Goal: Task Accomplishment & Management: Manage account settings

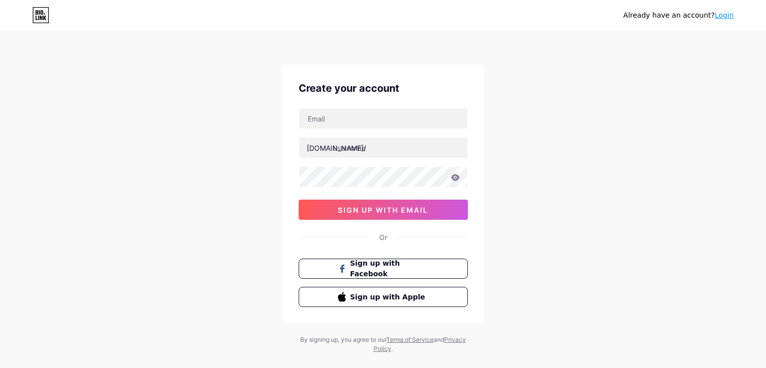
click at [341, 121] on input "text" at bounding box center [383, 118] width 168 height 20
click at [528, 214] on div "Already have an account? Login Create your account [DOMAIN_NAME]/ 0cAFcWeA69yo7…" at bounding box center [383, 192] width 766 height 385
click at [726, 17] on link "Login" at bounding box center [724, 15] width 19 height 8
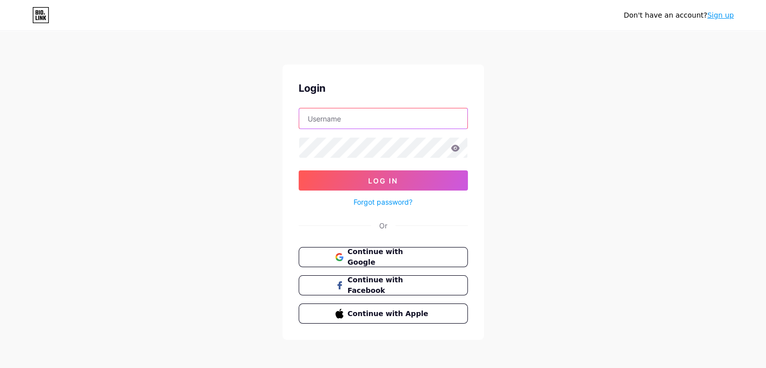
click at [375, 120] on input "text" at bounding box center [383, 118] width 168 height 20
paste input "[EMAIL_ADDRESS][DOMAIN_NAME]"
type input "[EMAIL_ADDRESS][DOMAIN_NAME]"
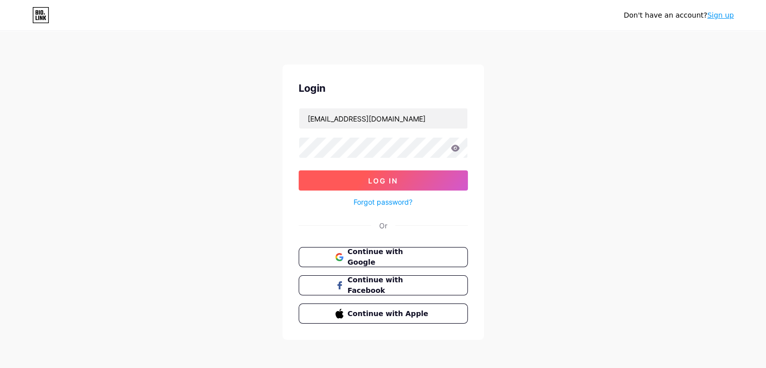
click at [363, 183] on button "Log In" at bounding box center [383, 180] width 169 height 20
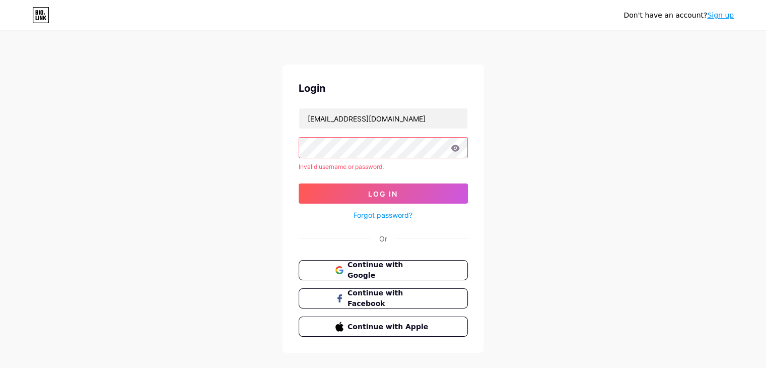
click at [458, 151] on icon at bounding box center [455, 148] width 9 height 7
click at [455, 148] on icon at bounding box center [455, 148] width 9 height 7
click at [456, 149] on icon at bounding box center [455, 148] width 9 height 7
click at [356, 124] on input "[EMAIL_ADDRESS][DOMAIN_NAME]" at bounding box center [383, 118] width 168 height 20
click at [404, 113] on input "[EMAIL_ADDRESS][DOMAIN_NAME]" at bounding box center [383, 118] width 168 height 20
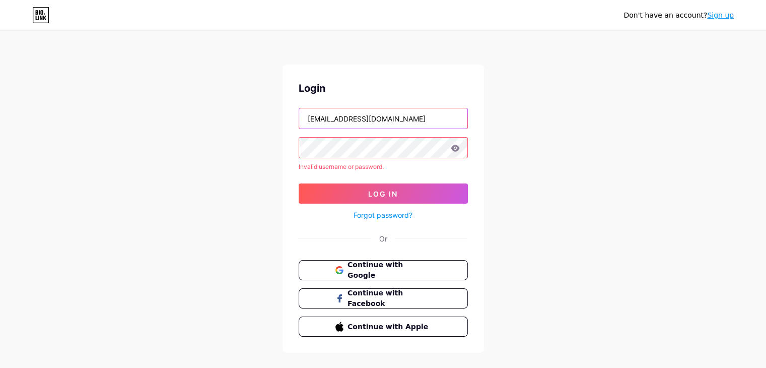
click at [404, 113] on input "[EMAIL_ADDRESS][DOMAIN_NAME]" at bounding box center [383, 118] width 168 height 20
paste input "adiriomar"
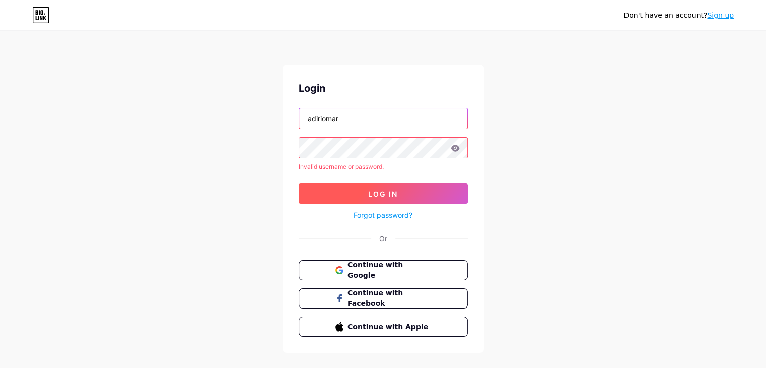
type input "adiriomar"
click at [370, 196] on span "Log In" at bounding box center [383, 193] width 30 height 9
